Goal: Entertainment & Leisure: Browse casually

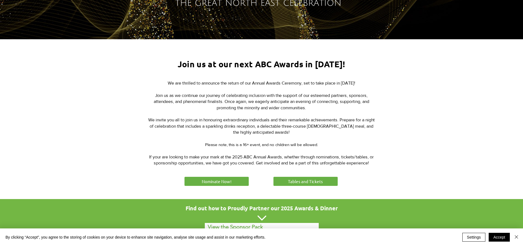
scroll to position [220, 0]
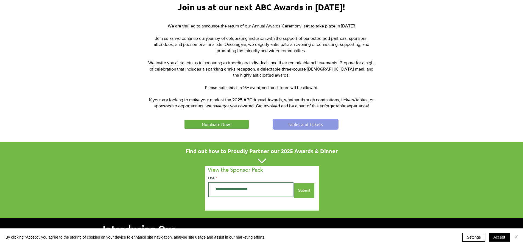
click at [285, 127] on link "Tables and Tickets" at bounding box center [306, 124] width 66 height 11
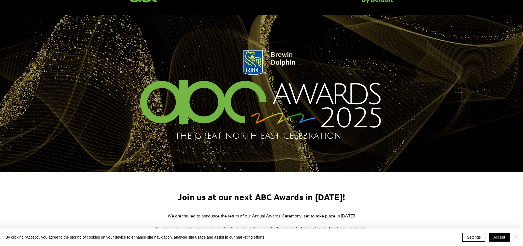
scroll to position [0, 0]
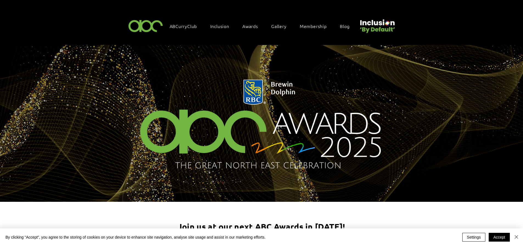
click at [156, 26] on img at bounding box center [146, 26] width 38 height 16
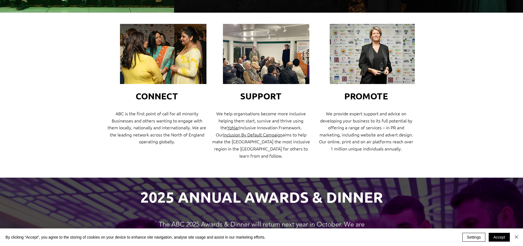
scroll to position [192, 0]
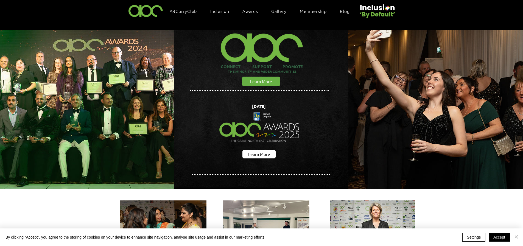
scroll to position [27, 0]
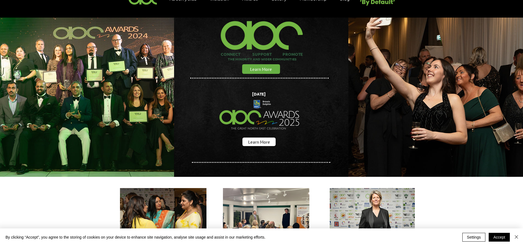
click at [264, 136] on img "main content" at bounding box center [259, 115] width 90 height 51
click at [262, 139] on span "Learn More" at bounding box center [259, 142] width 22 height 6
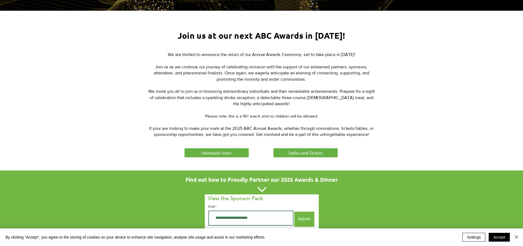
scroll to position [192, 0]
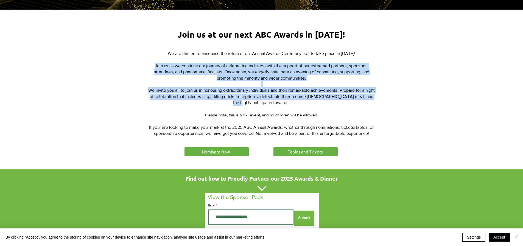
drag, startPoint x: 162, startPoint y: 65, endPoint x: 256, endPoint y: 105, distance: 102.2
click at [256, 103] on div "We are thrilled to announce the return of our Annual Awards Ceremony, set to ta…" at bounding box center [262, 94] width 228 height 86
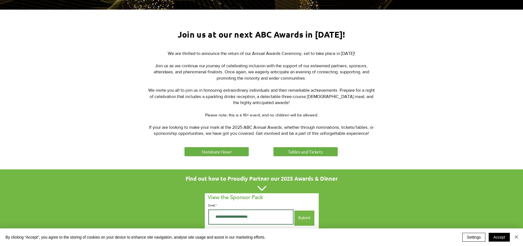
click at [256, 106] on p "​ ​ ​" at bounding box center [262, 109] width 228 height 6
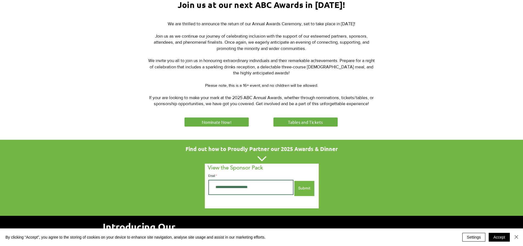
scroll to position [302, 0]
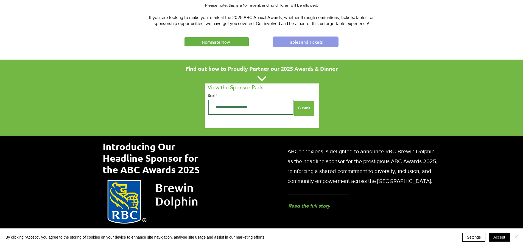
click at [299, 42] on span "Tables and Tickets" at bounding box center [305, 42] width 35 height 6
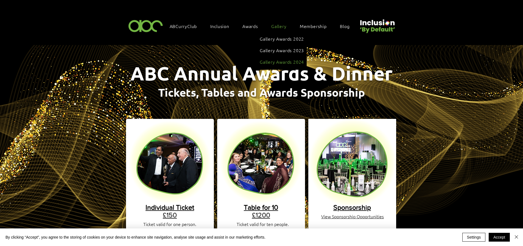
click at [274, 60] on span "Gallery Awards 2024" at bounding box center [282, 62] width 44 height 6
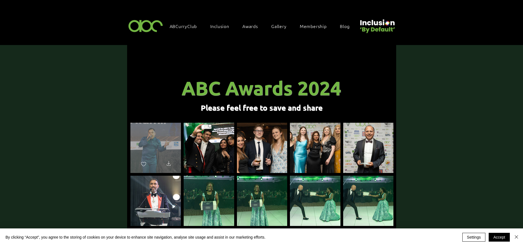
click at [159, 137] on div "main content" at bounding box center [155, 145] width 51 height 45
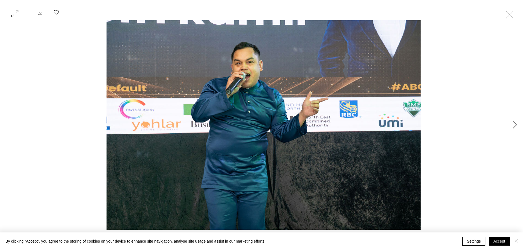
click at [516, 127] on icon "Next Item" at bounding box center [515, 124] width 4 height 7
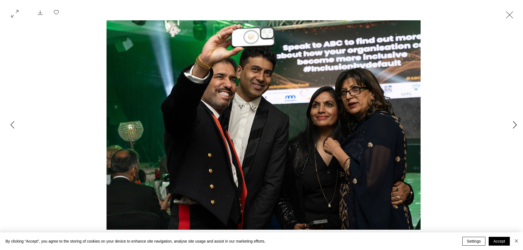
click at [515, 124] on icon "Next Item" at bounding box center [515, 124] width 4 height 7
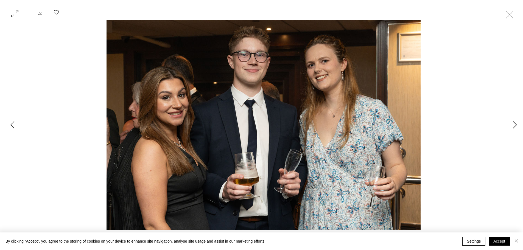
click at [515, 124] on icon "Next Item" at bounding box center [515, 124] width 4 height 7
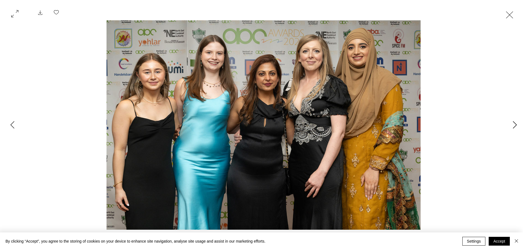
click at [515, 124] on icon "Next Item" at bounding box center [515, 124] width 4 height 7
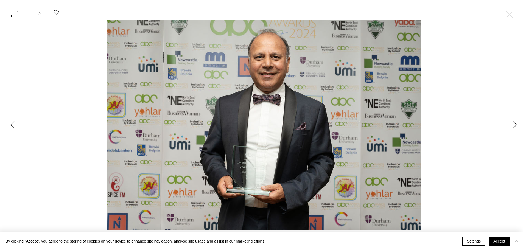
click at [515, 124] on icon "Next Item" at bounding box center [515, 124] width 4 height 7
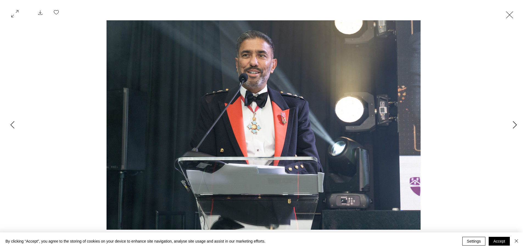
click at [515, 124] on icon "Next Item" at bounding box center [515, 124] width 4 height 7
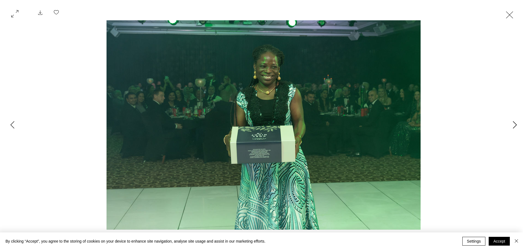
click at [515, 124] on icon "Next Item" at bounding box center [515, 124] width 4 height 7
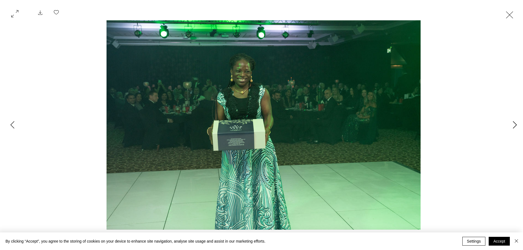
click at [515, 124] on icon "Next Item" at bounding box center [515, 124] width 4 height 7
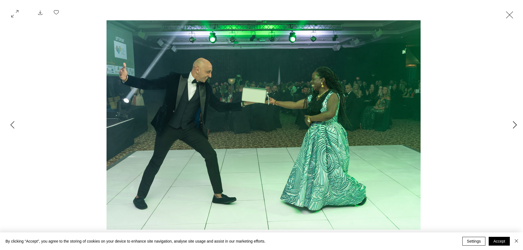
click at [515, 124] on icon "Next Item" at bounding box center [515, 124] width 4 height 7
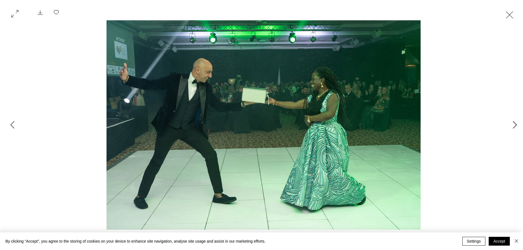
click at [515, 124] on icon "Next Item" at bounding box center [515, 124] width 4 height 7
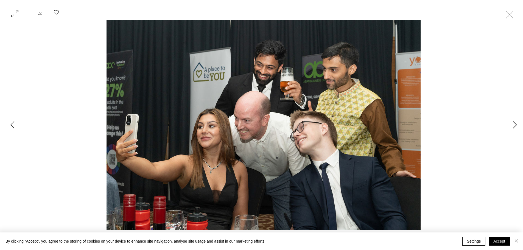
click at [515, 124] on icon "Next Item" at bounding box center [515, 124] width 4 height 7
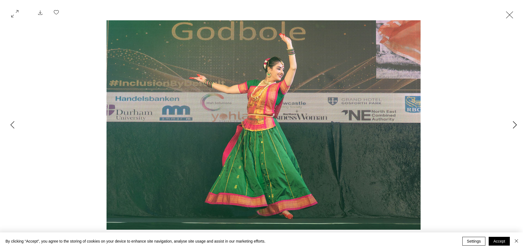
click at [515, 124] on icon "Next Item" at bounding box center [515, 124] width 4 height 7
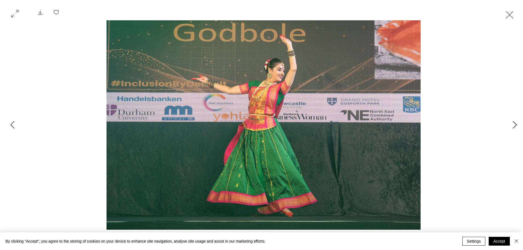
click at [515, 124] on icon "Next Item" at bounding box center [515, 124] width 4 height 7
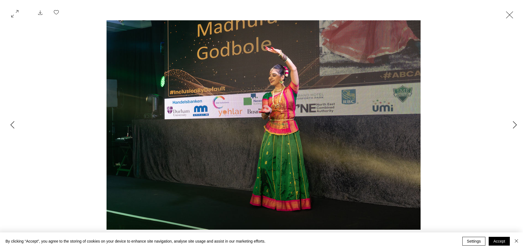
drag, startPoint x: 486, startPoint y: 96, endPoint x: 486, endPoint y: 101, distance: 5.2
click at [485, 95] on div "Gallery item, detailed view" at bounding box center [264, 125] width 478 height 210
click at [508, 15] on button "Exit expand mode" at bounding box center [509, 14] width 10 height 12
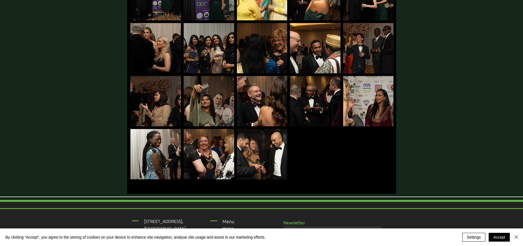
scroll to position [1565, 0]
